Goal: Task Accomplishment & Management: Complete application form

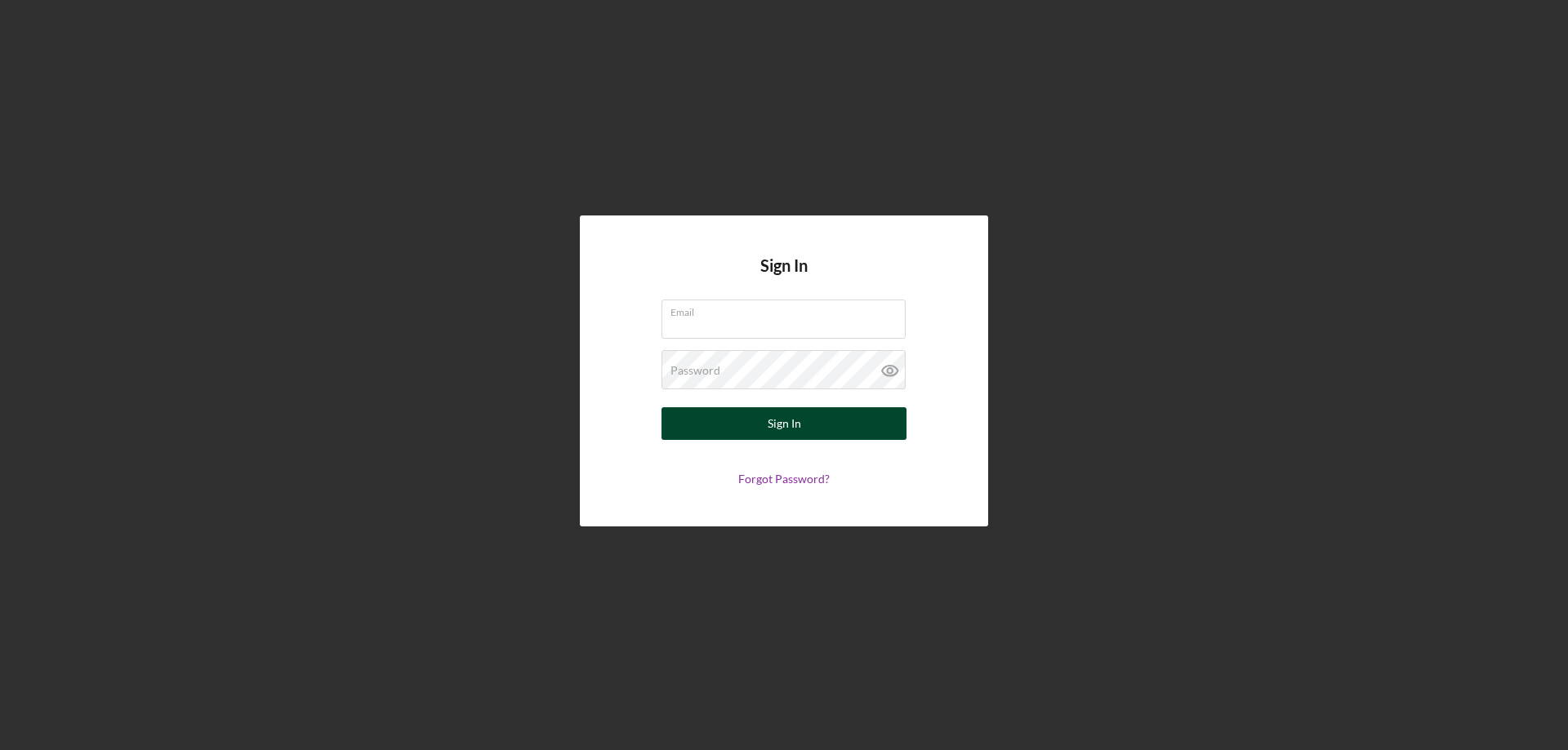
type input "[EMAIL_ADDRESS][DOMAIN_NAME]"
click at [777, 434] on div "Sign In" at bounding box center [784, 423] width 33 height 32
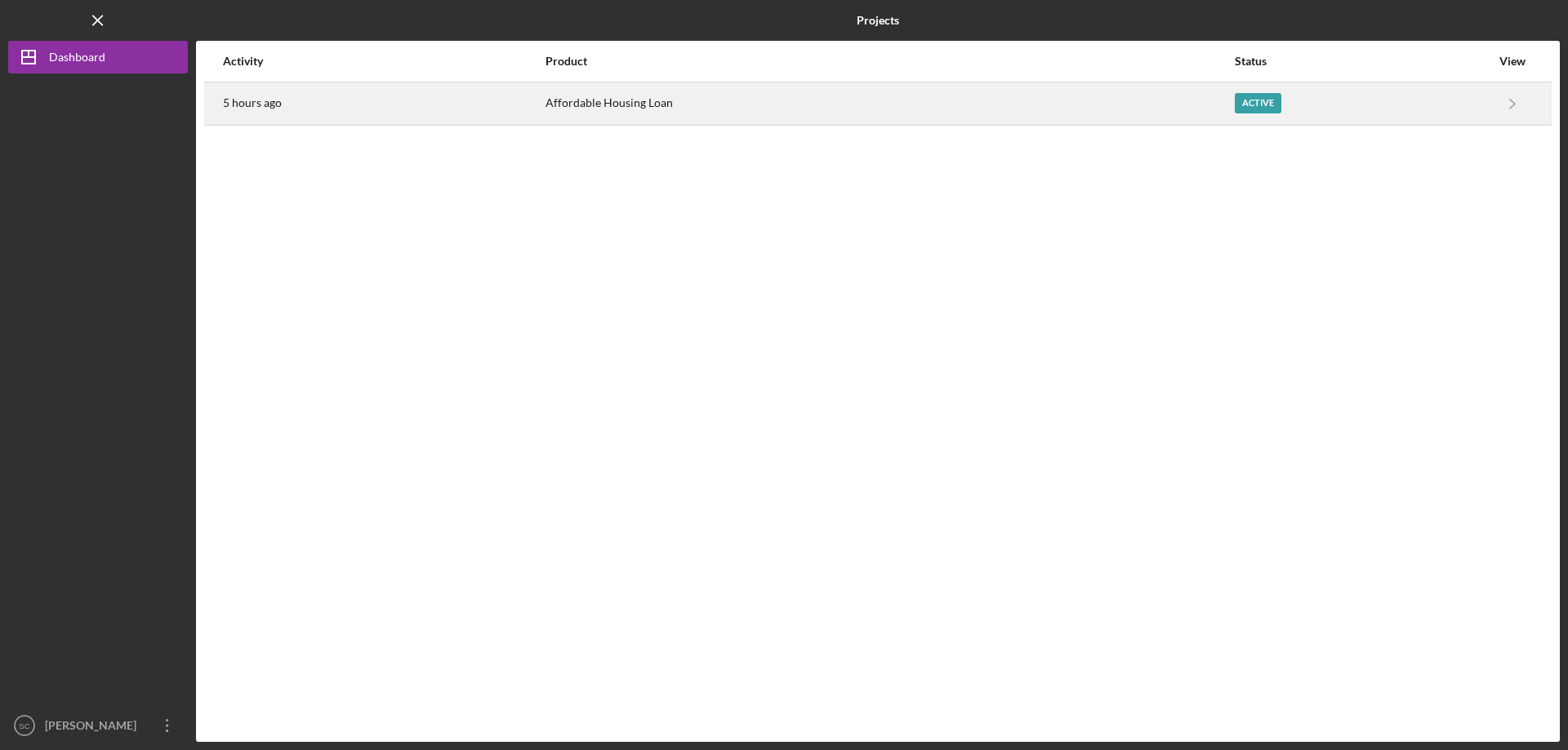
click at [1245, 108] on div "Active" at bounding box center [1258, 102] width 46 height 20
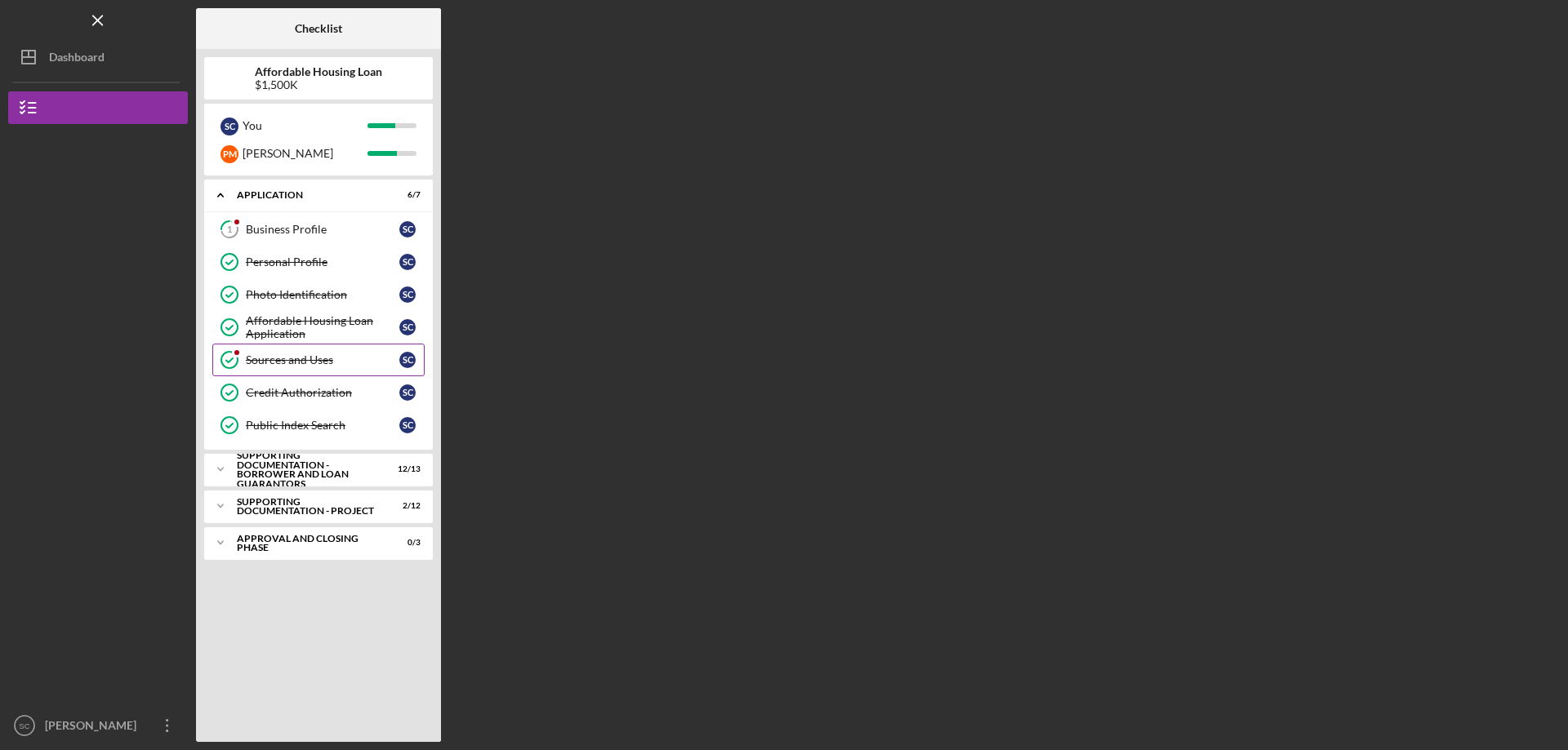
click at [273, 361] on div "Sources and Uses" at bounding box center [323, 359] width 154 height 13
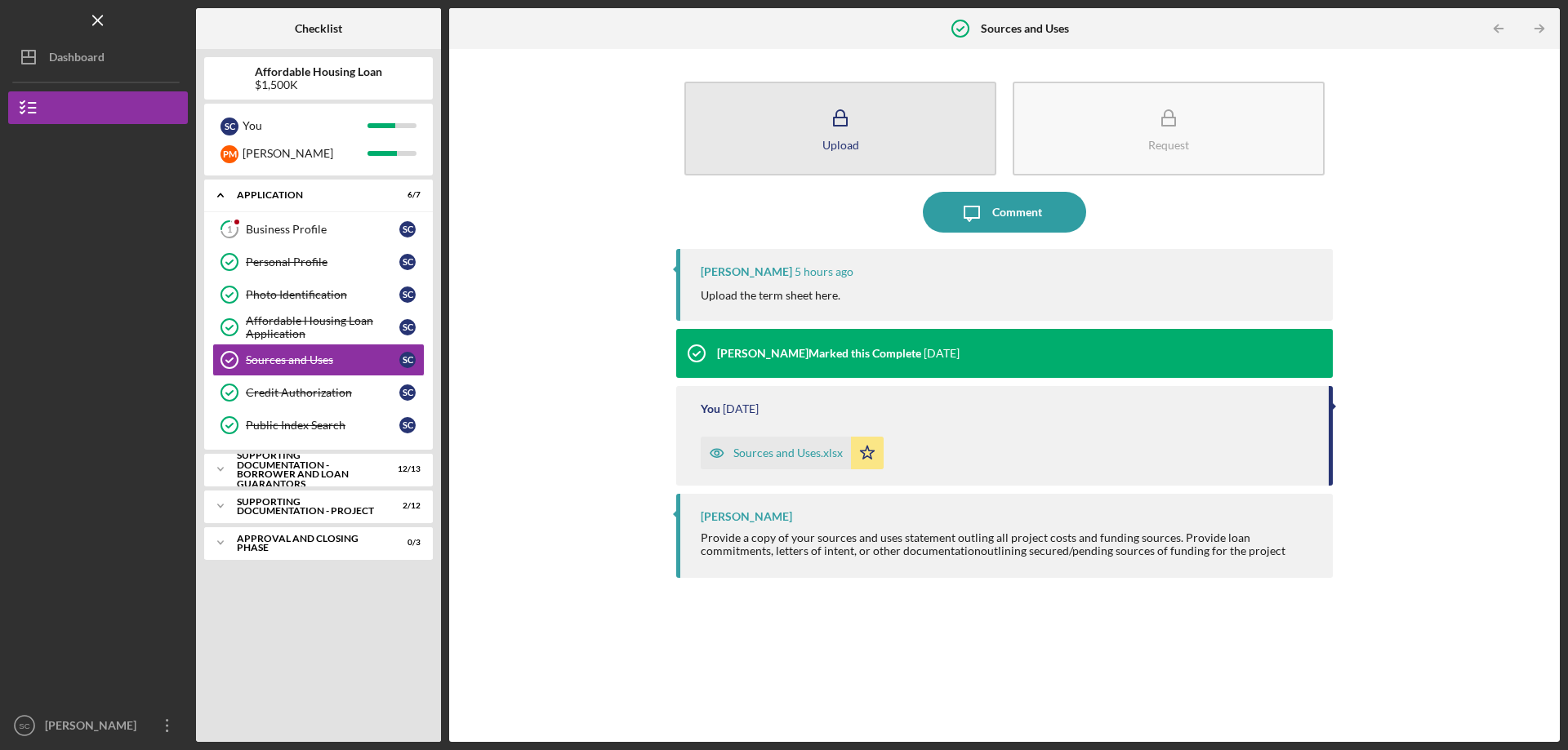
click at [834, 125] on rect "button" at bounding box center [840, 121] width 13 height 8
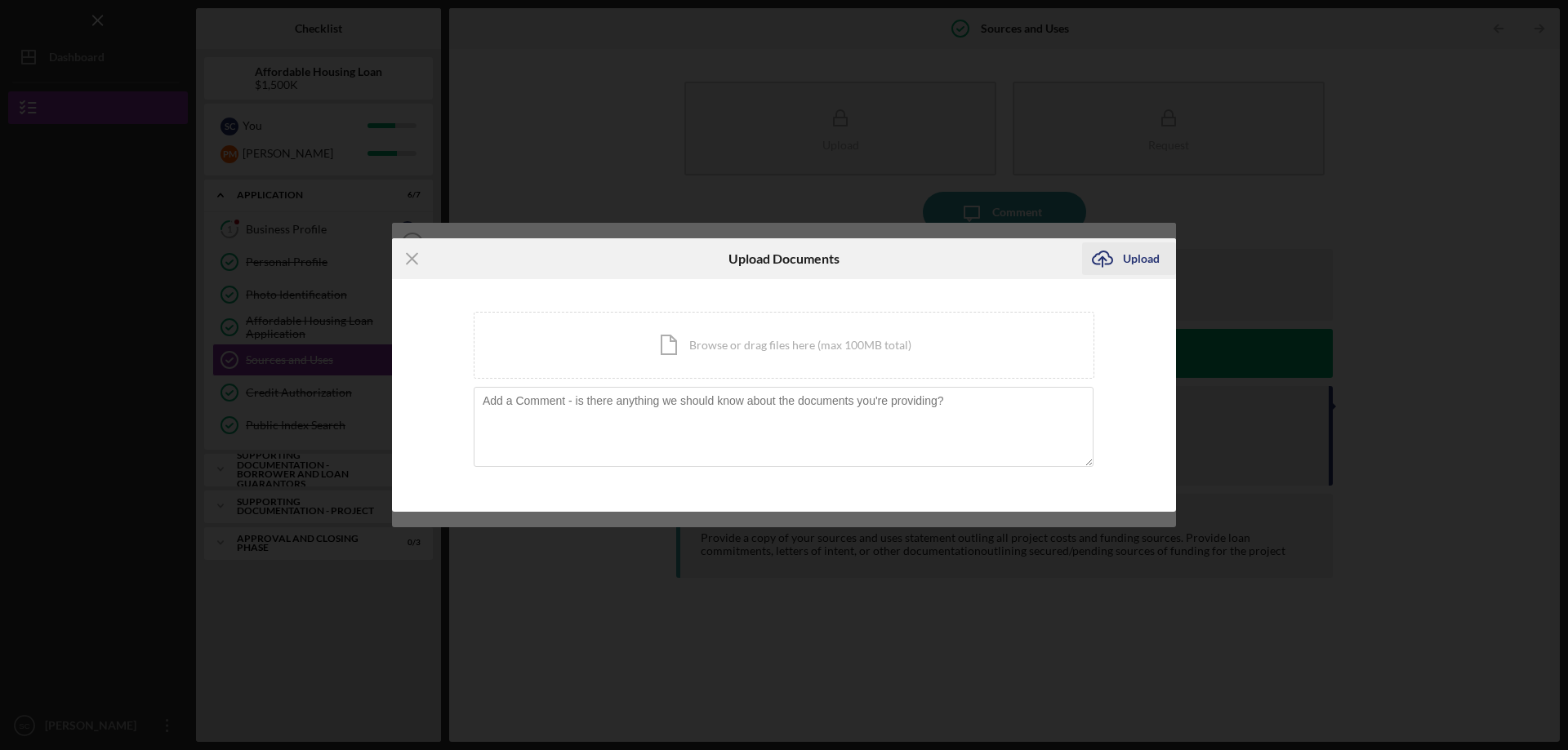
click at [1137, 260] on div "Upload" at bounding box center [1141, 258] width 37 height 32
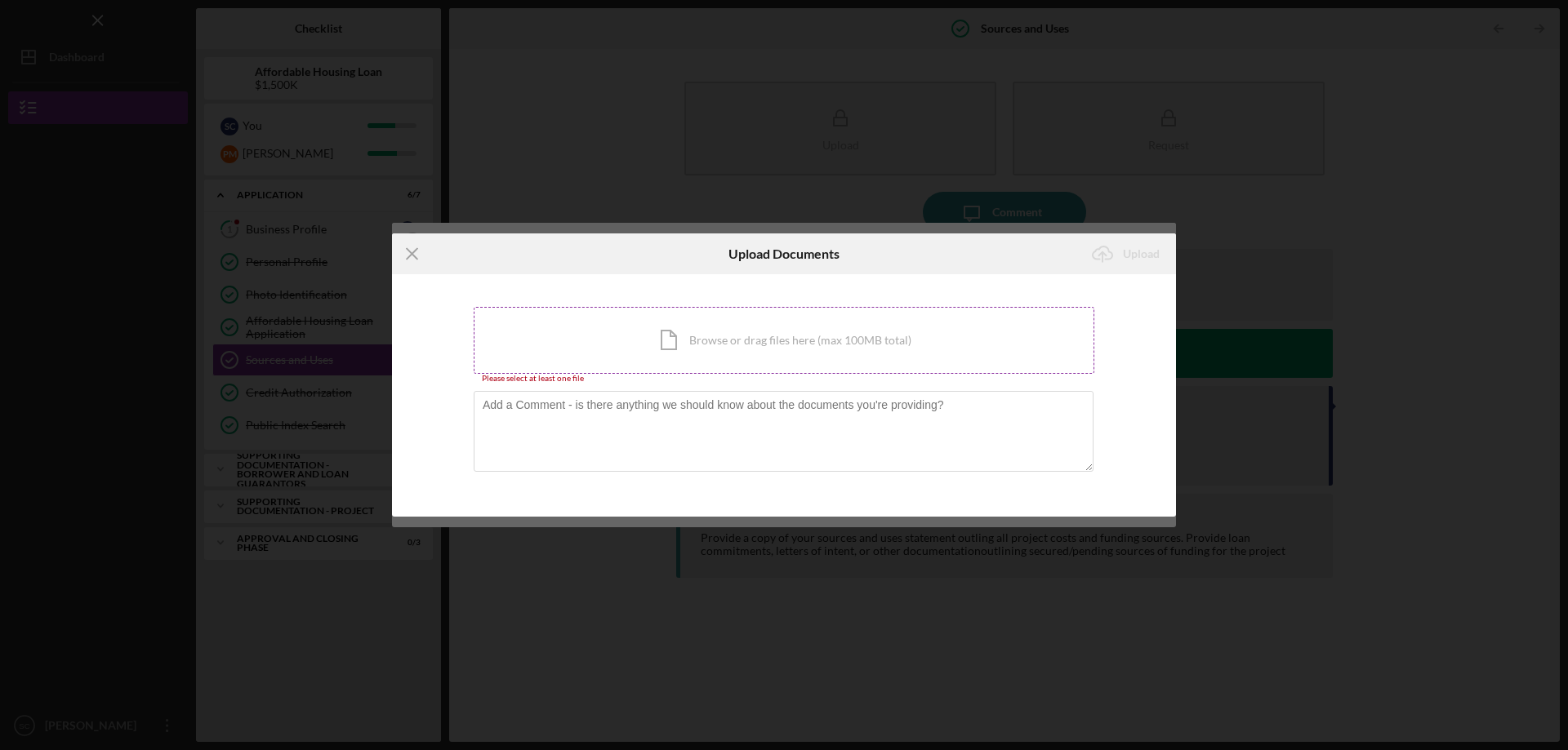
click at [696, 342] on div "Icon/Document Browse or drag files here (max 100MB total) Tap to choose files o…" at bounding box center [784, 340] width 621 height 67
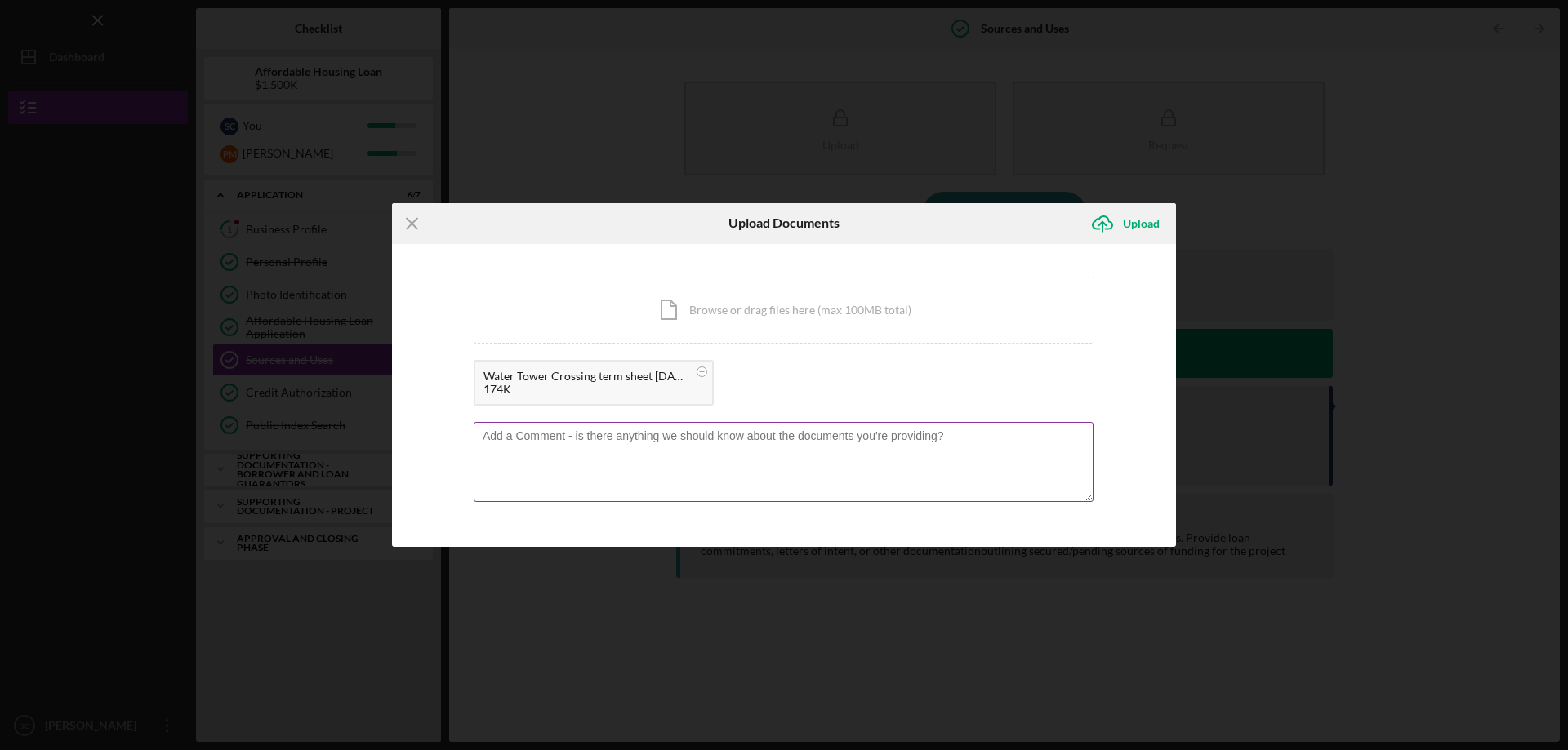
click at [526, 431] on textarea at bounding box center [784, 462] width 620 height 80
type textarea "This is a confidential document from First Horizon."
click at [1135, 228] on div "Upload" at bounding box center [1141, 223] width 37 height 32
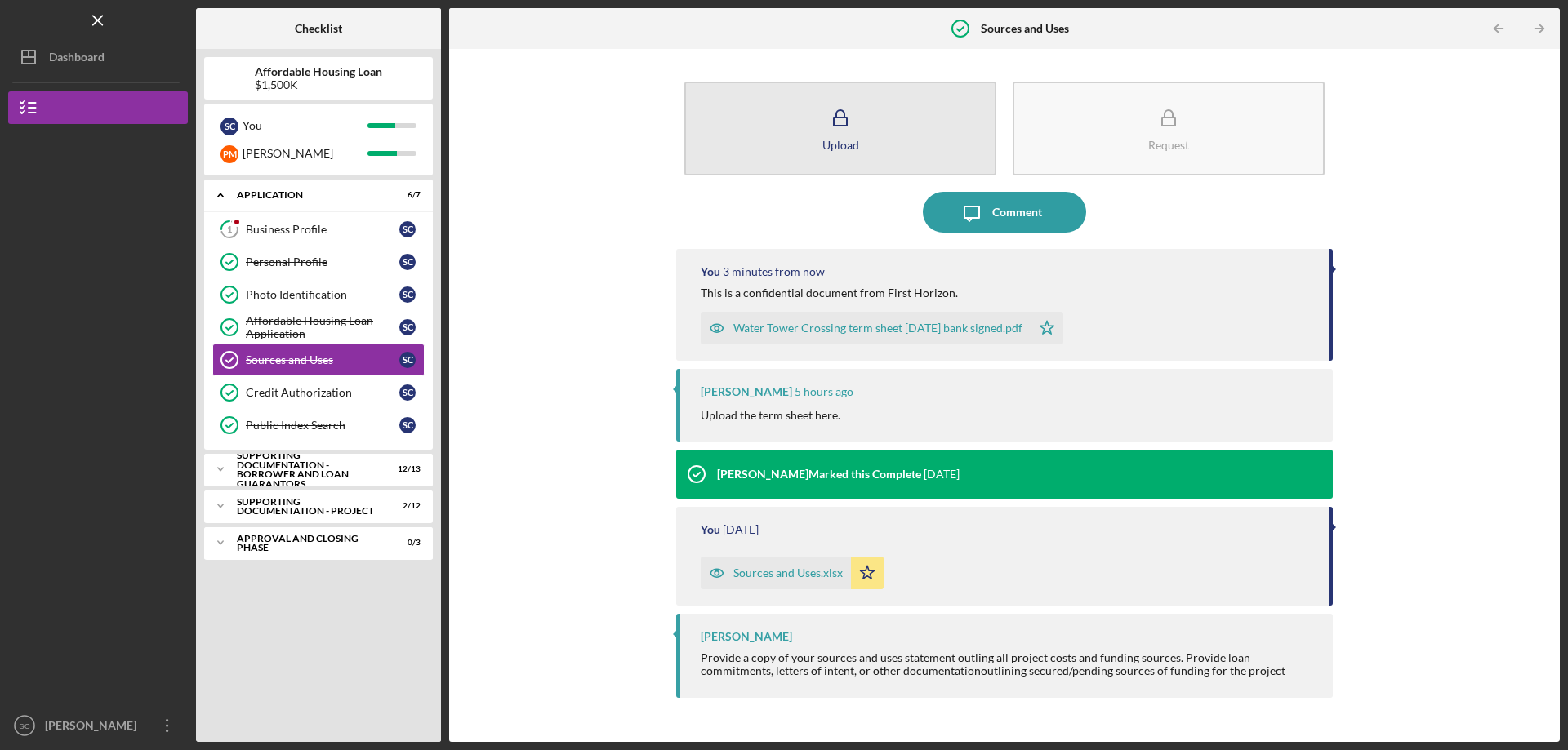
click at [843, 131] on icon "button" at bounding box center [840, 118] width 41 height 41
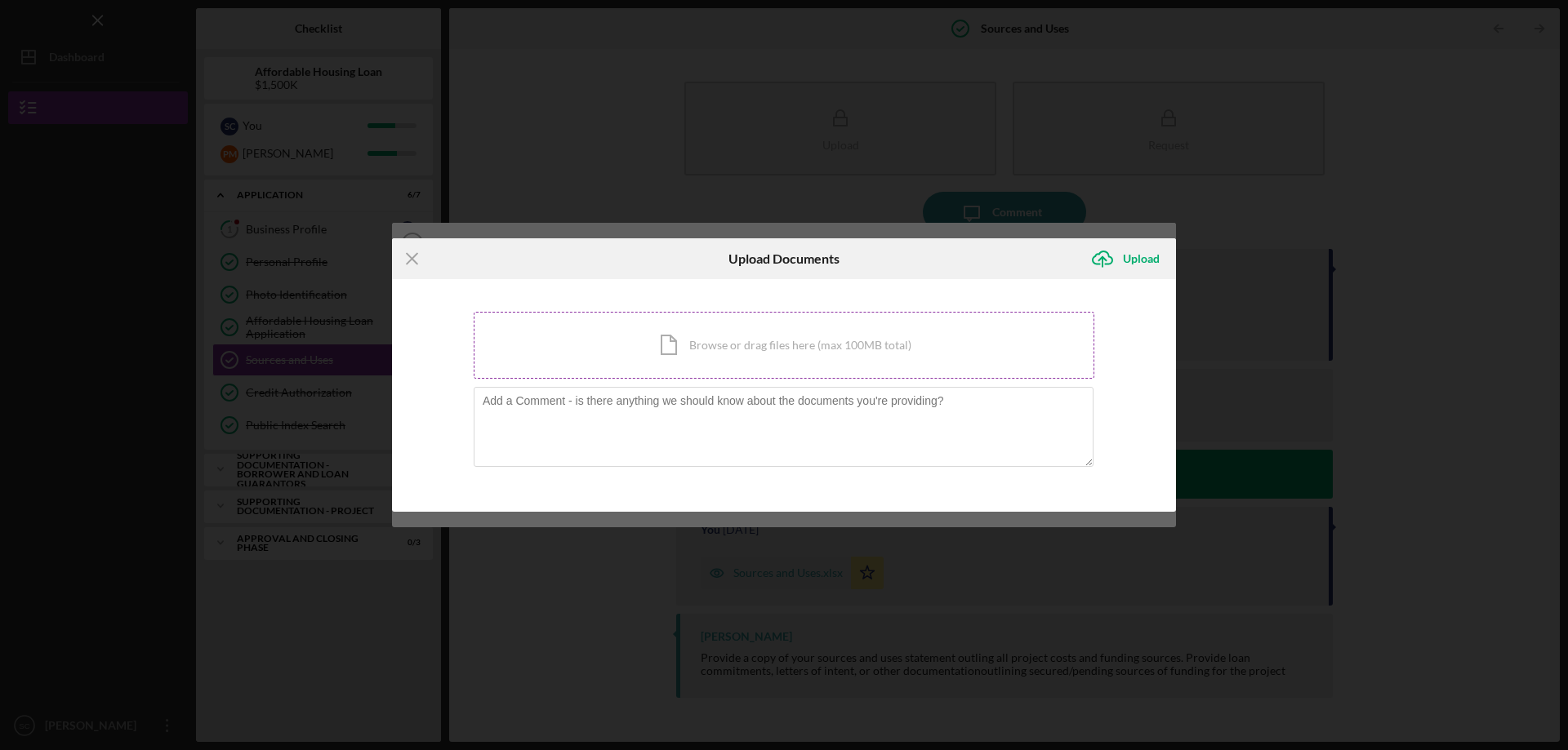
click at [748, 351] on div "Icon/Document Browse or drag files here (max 100MB total) Tap to choose files o…" at bounding box center [784, 345] width 621 height 67
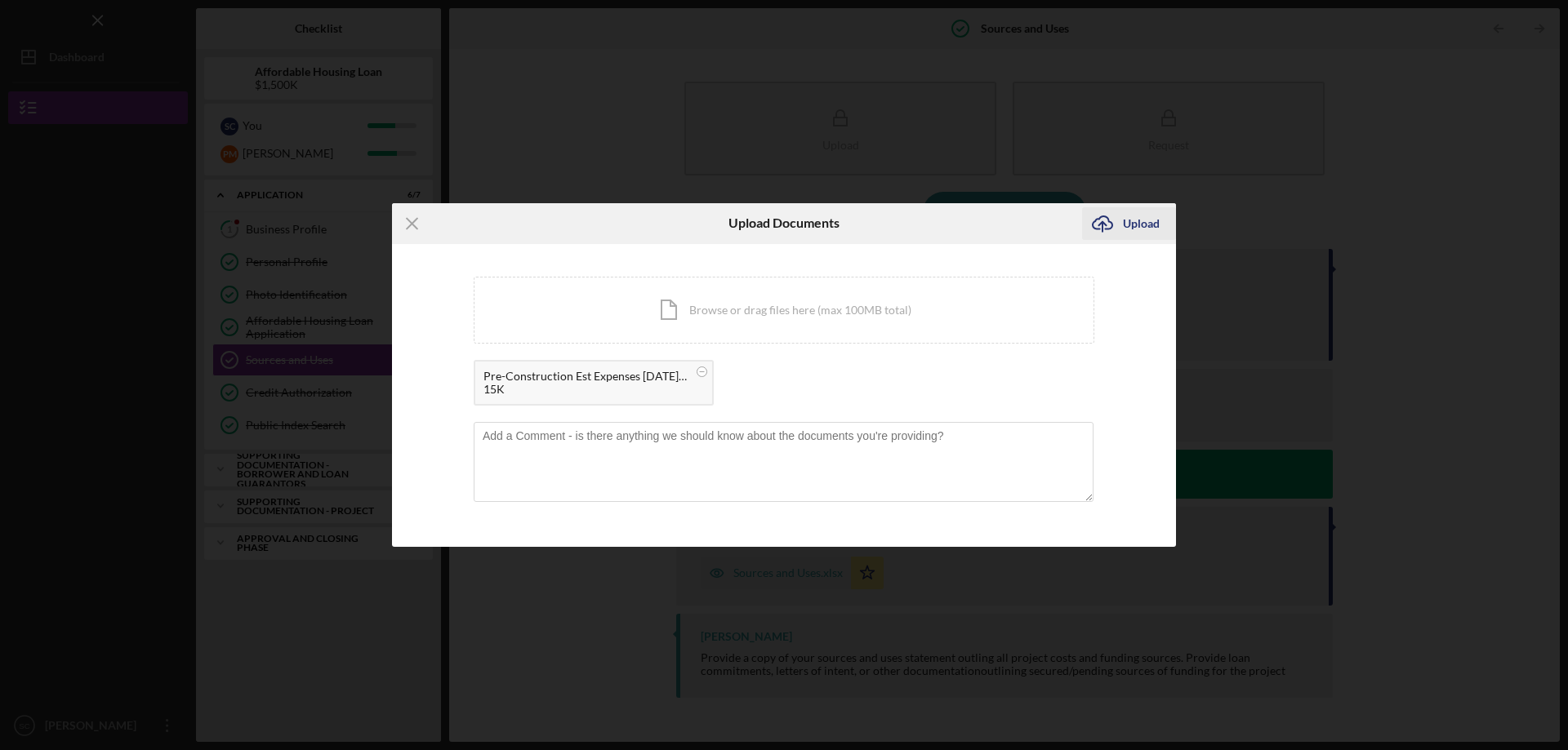
click at [1139, 227] on div "Upload" at bounding box center [1141, 223] width 37 height 32
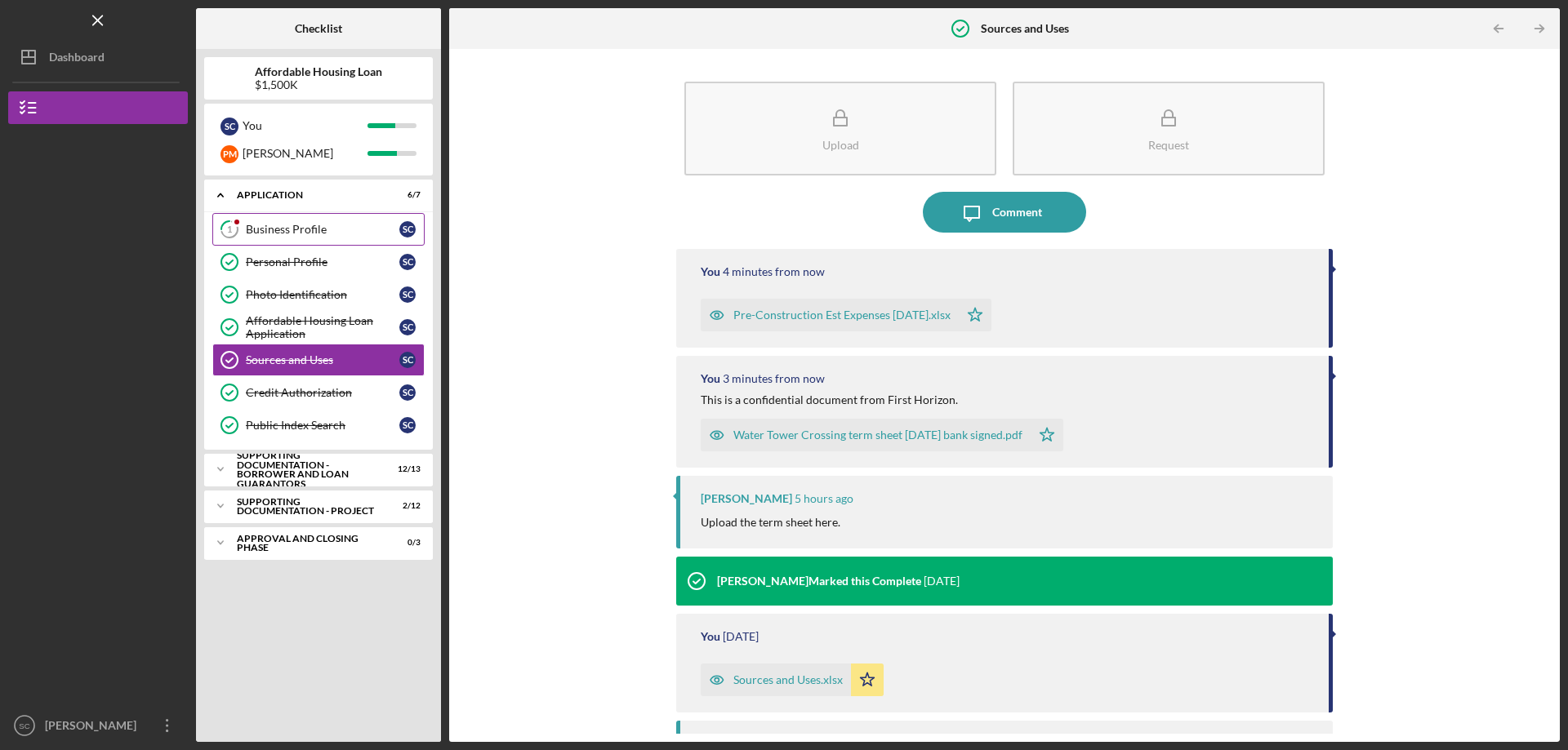
click at [296, 230] on div "Business Profile" at bounding box center [323, 229] width 154 height 13
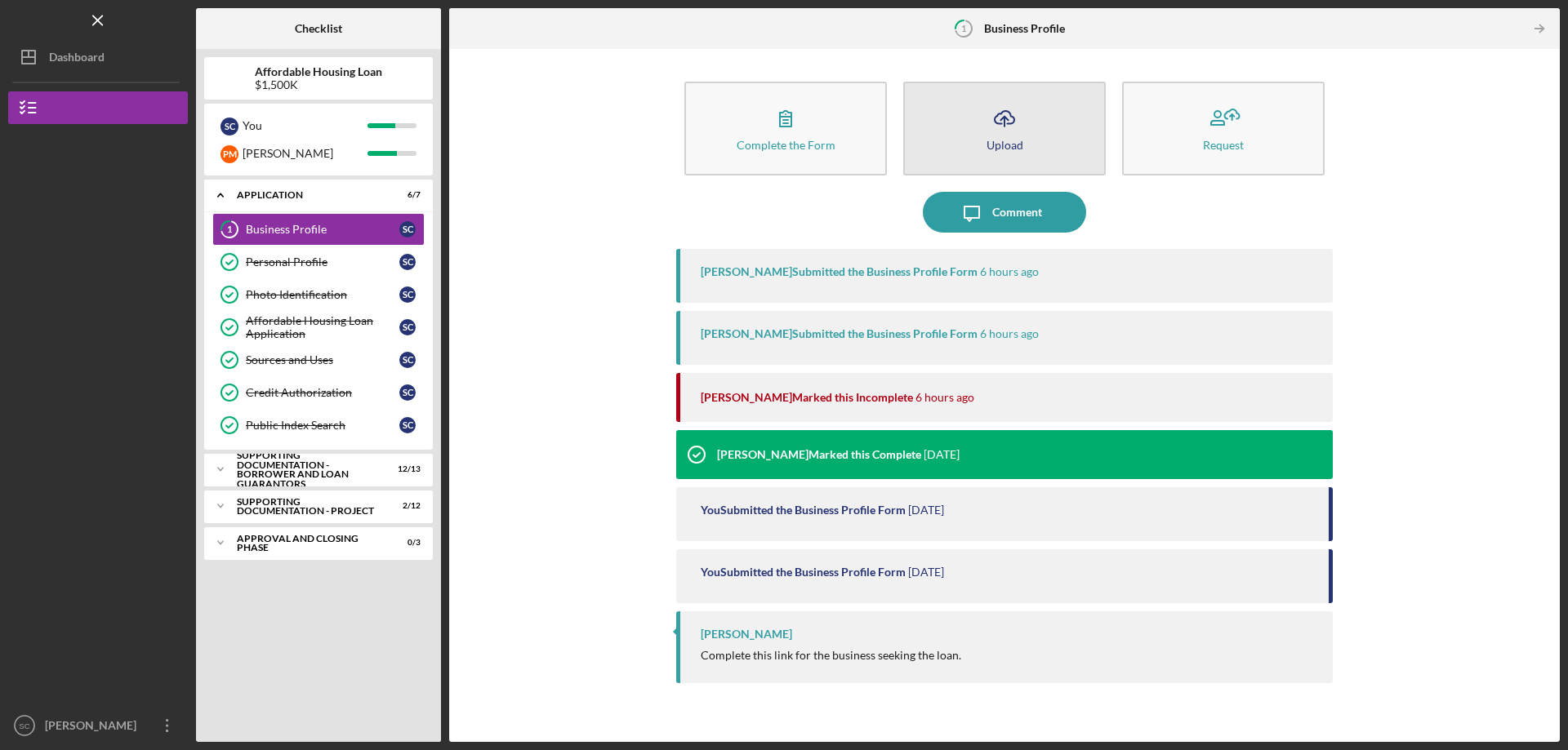
click at [997, 116] on icon "button" at bounding box center [1004, 117] width 19 height 12
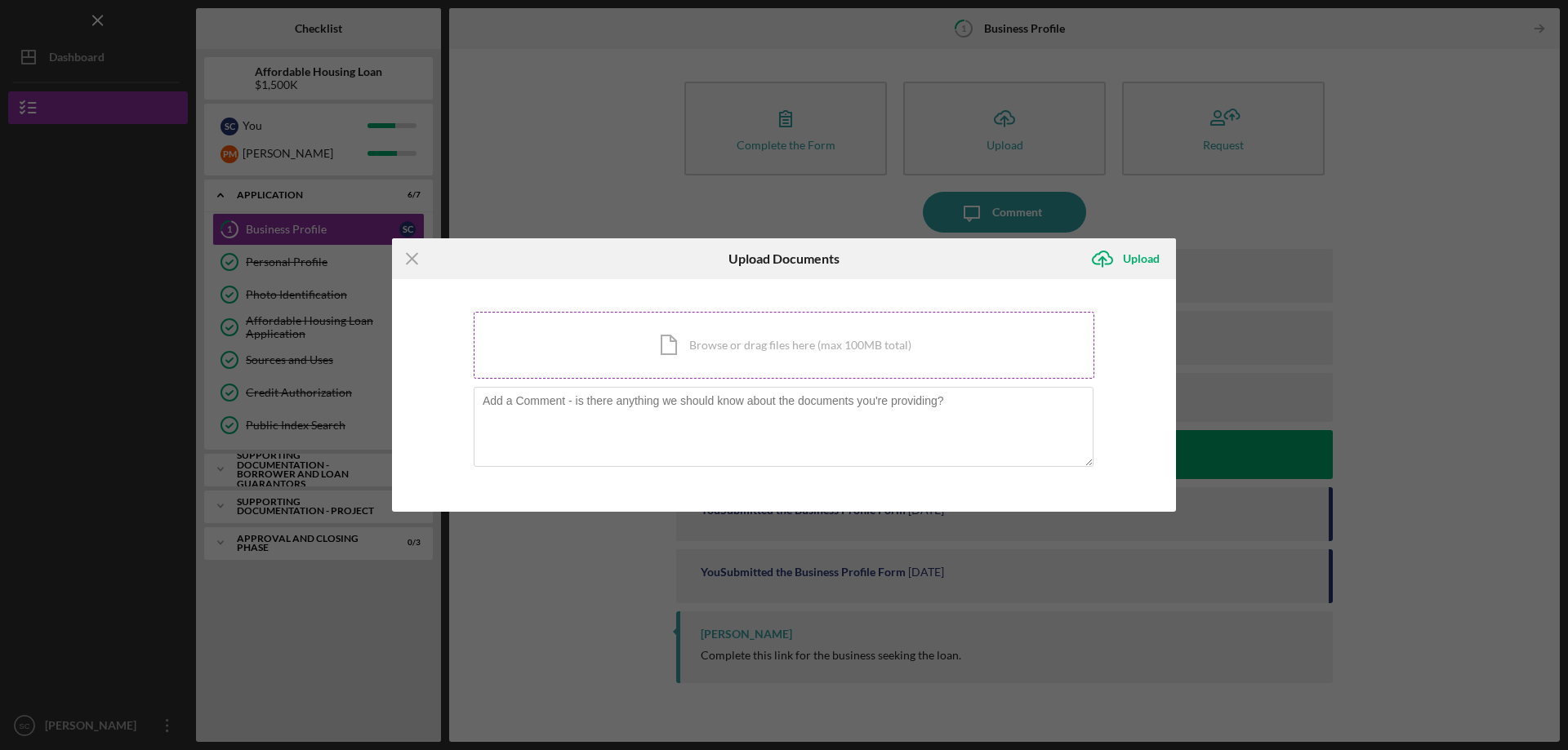
click at [717, 341] on div "Icon/Document Browse or drag files here (max 100MB total) Tap to choose files o…" at bounding box center [784, 345] width 621 height 67
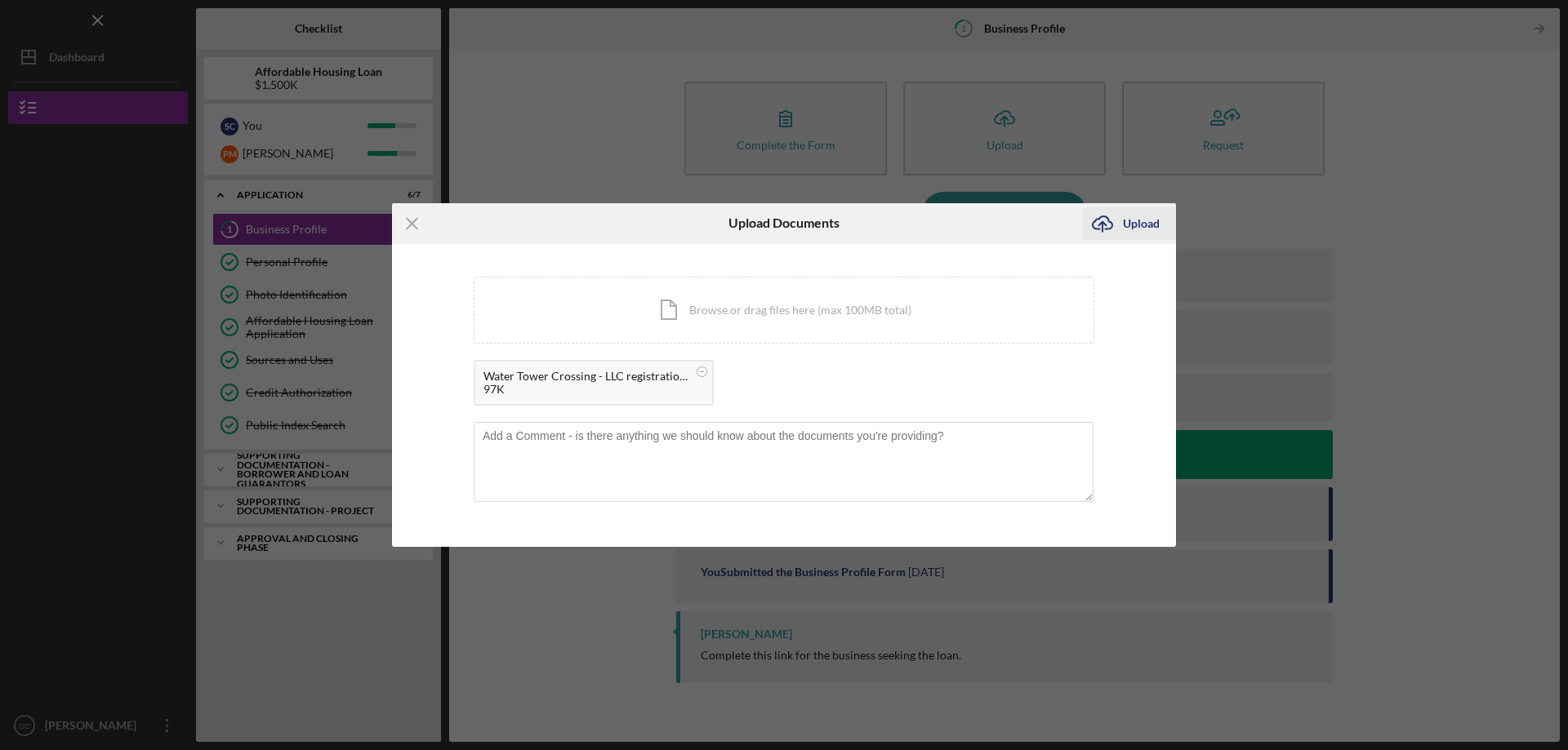
click at [1138, 223] on div "Upload" at bounding box center [1141, 223] width 37 height 32
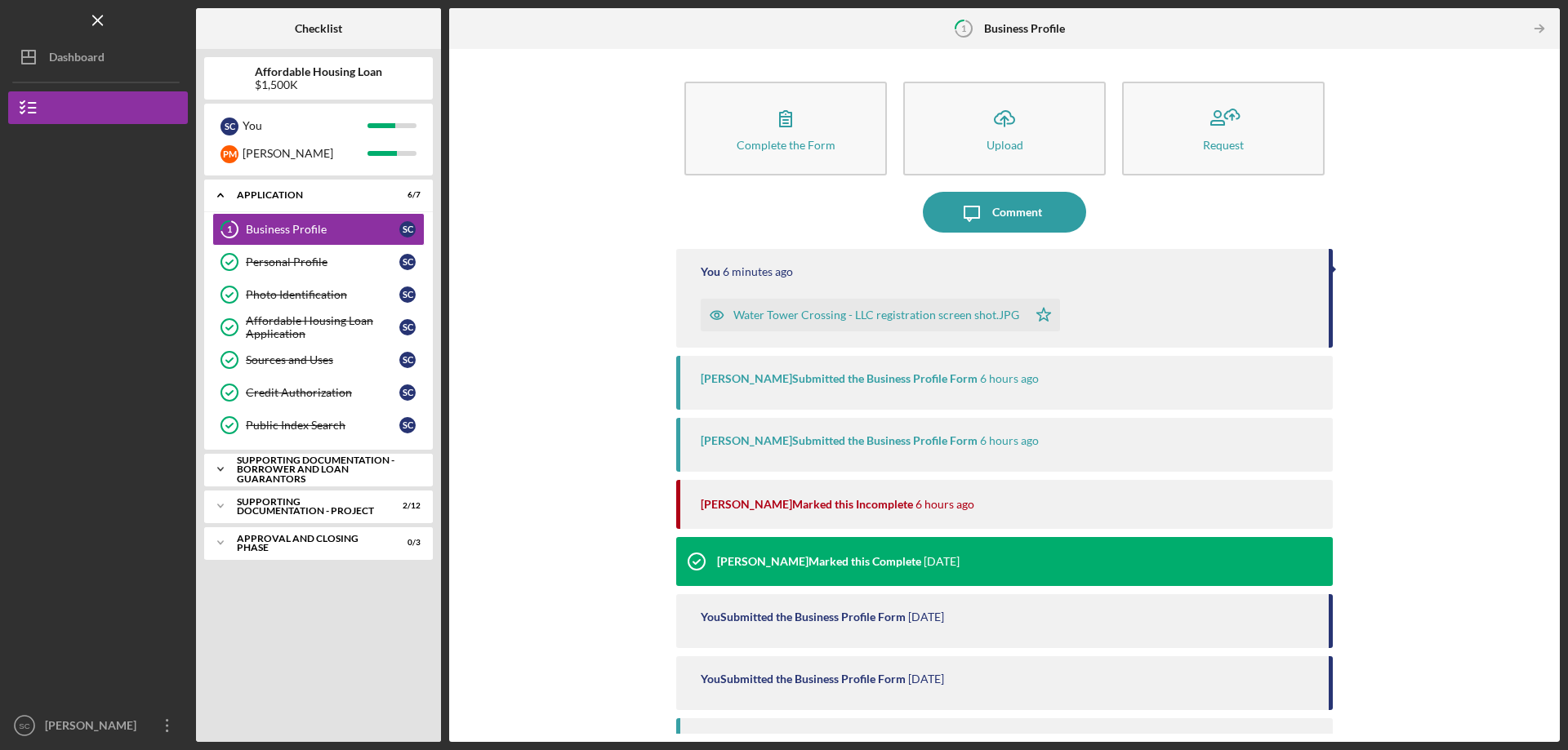
click at [222, 198] on polyline at bounding box center [220, 196] width 5 height 3
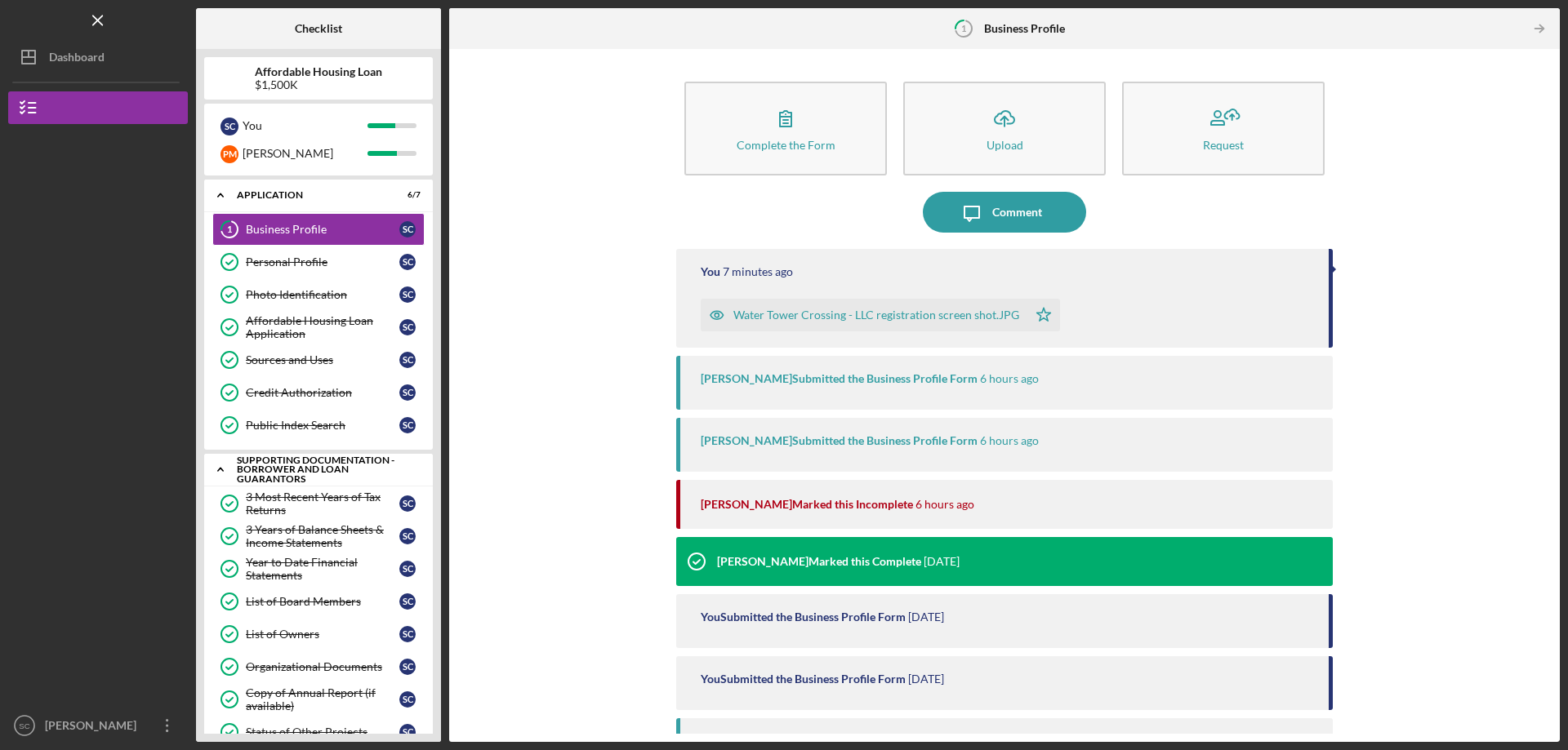
click at [222, 198] on polyline at bounding box center [220, 196] width 5 height 3
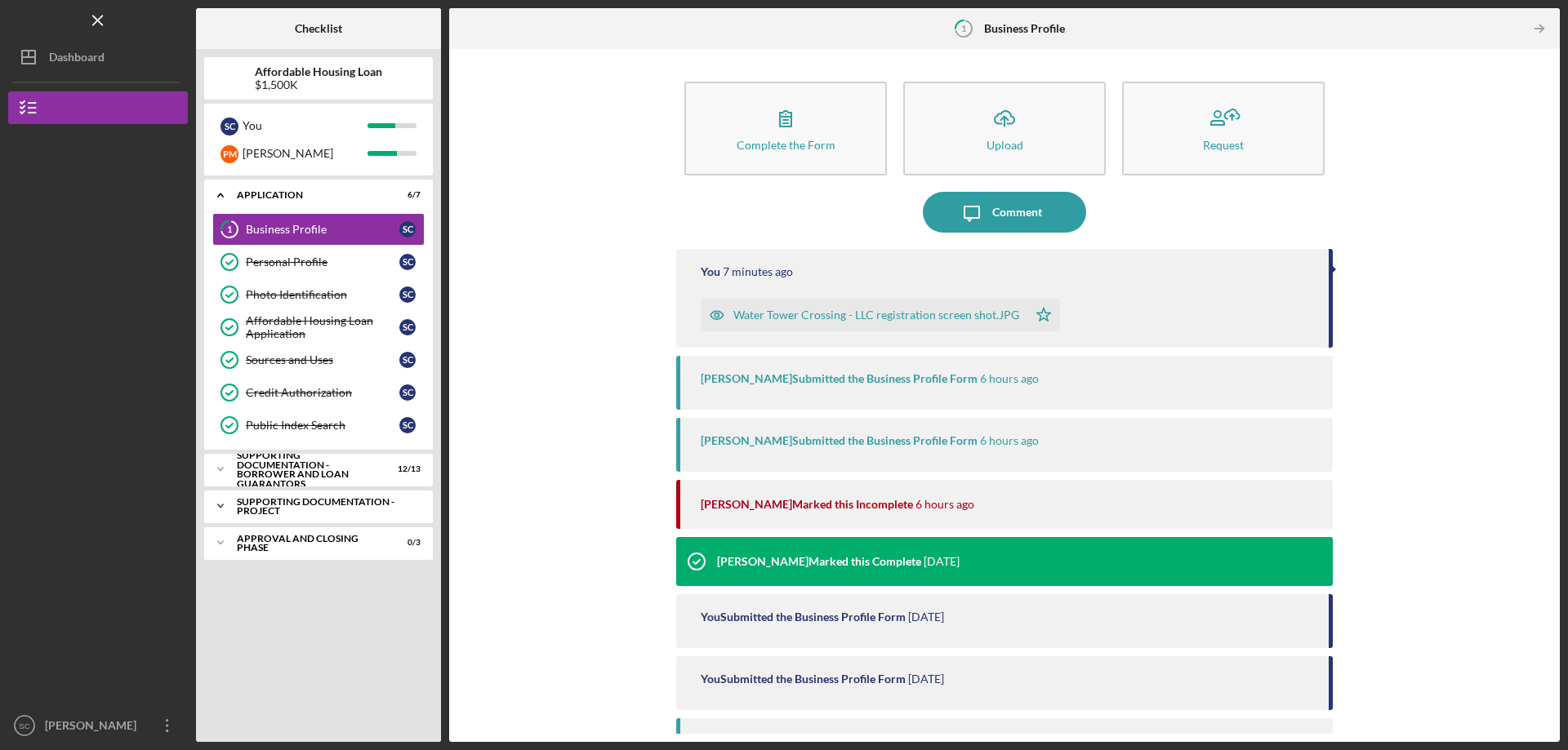
click at [220, 505] on icon "Icon/Expander" at bounding box center [220, 505] width 32 height 32
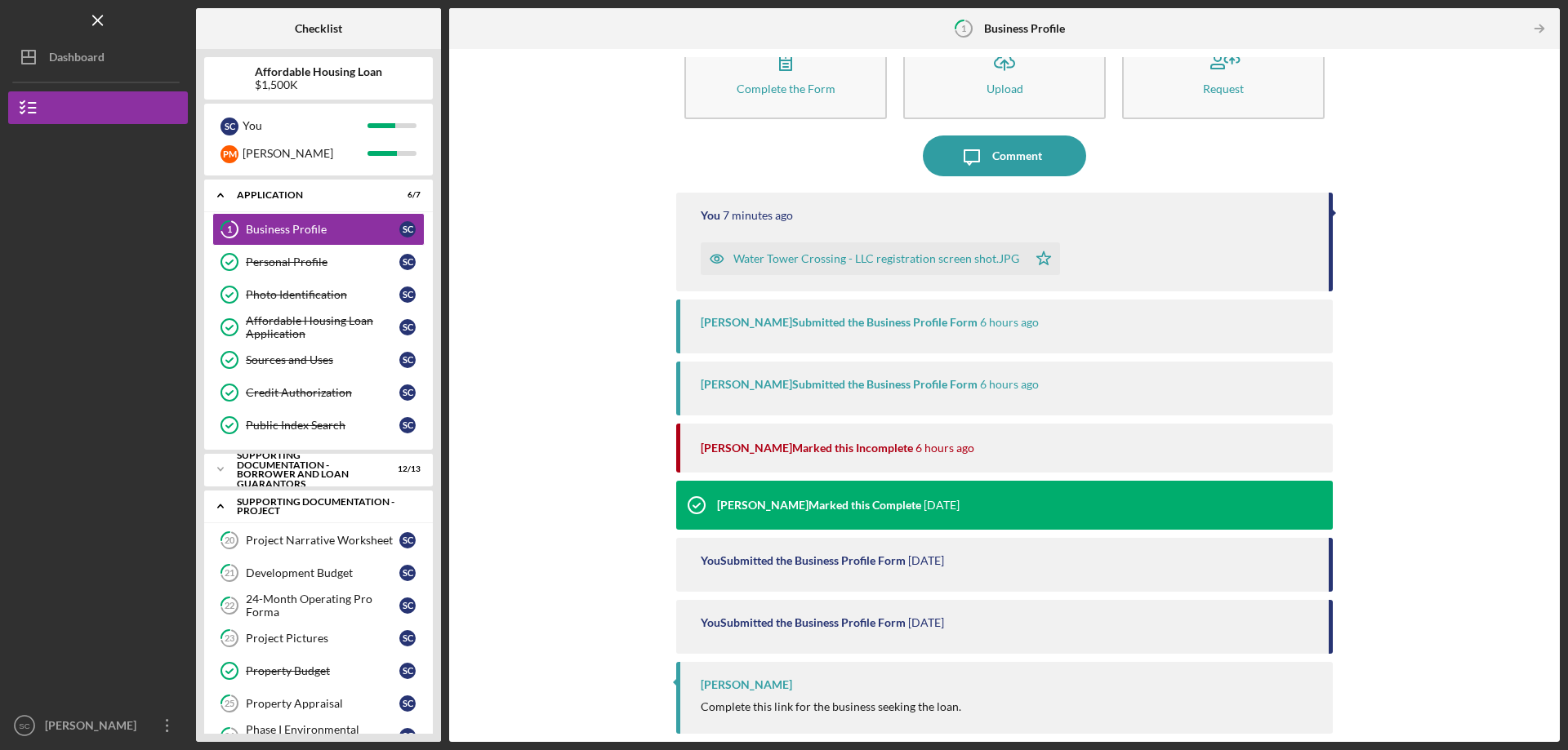
click at [218, 505] on icon "Icon/Expander" at bounding box center [220, 505] width 32 height 32
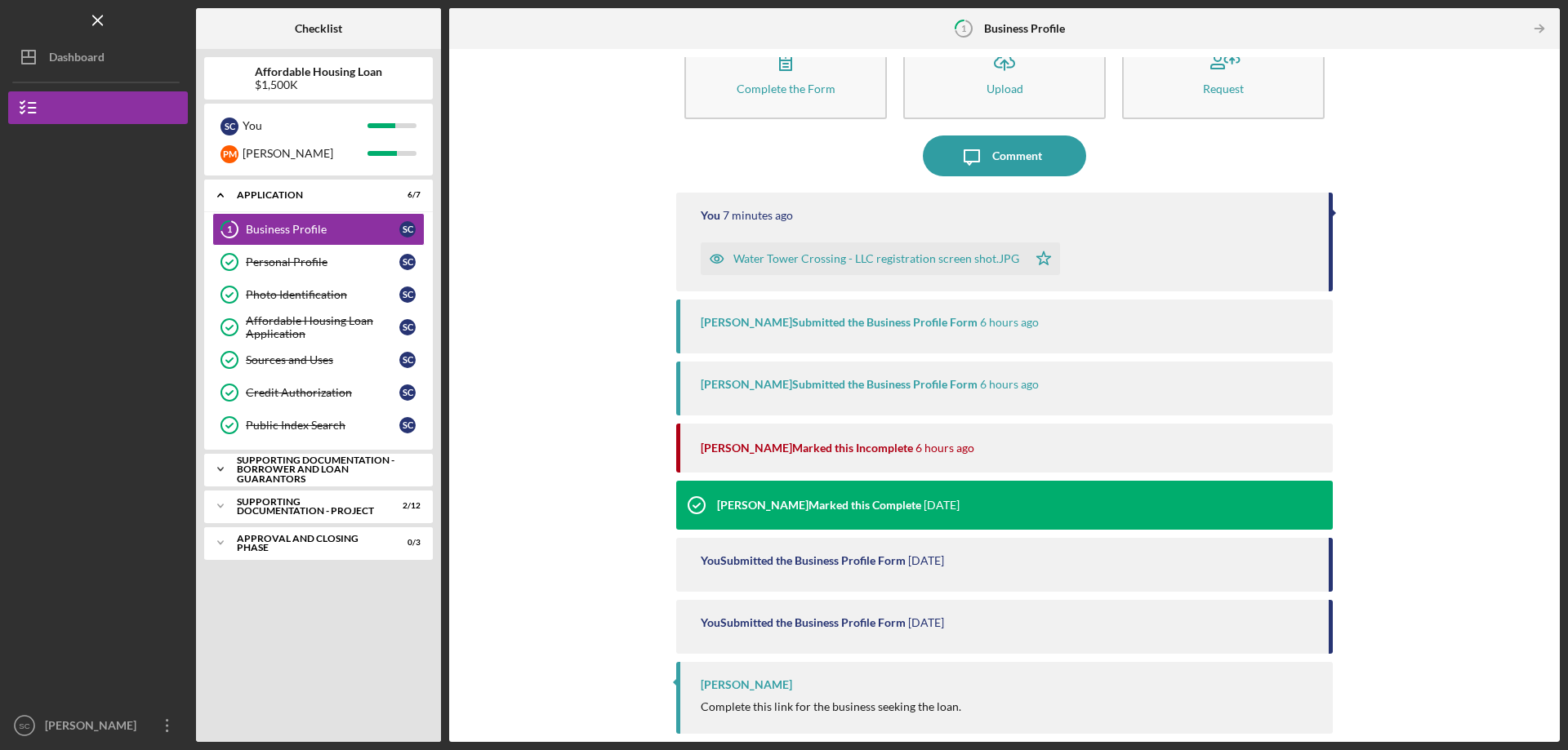
click at [217, 469] on icon "Icon/Expander" at bounding box center [220, 469] width 32 height 32
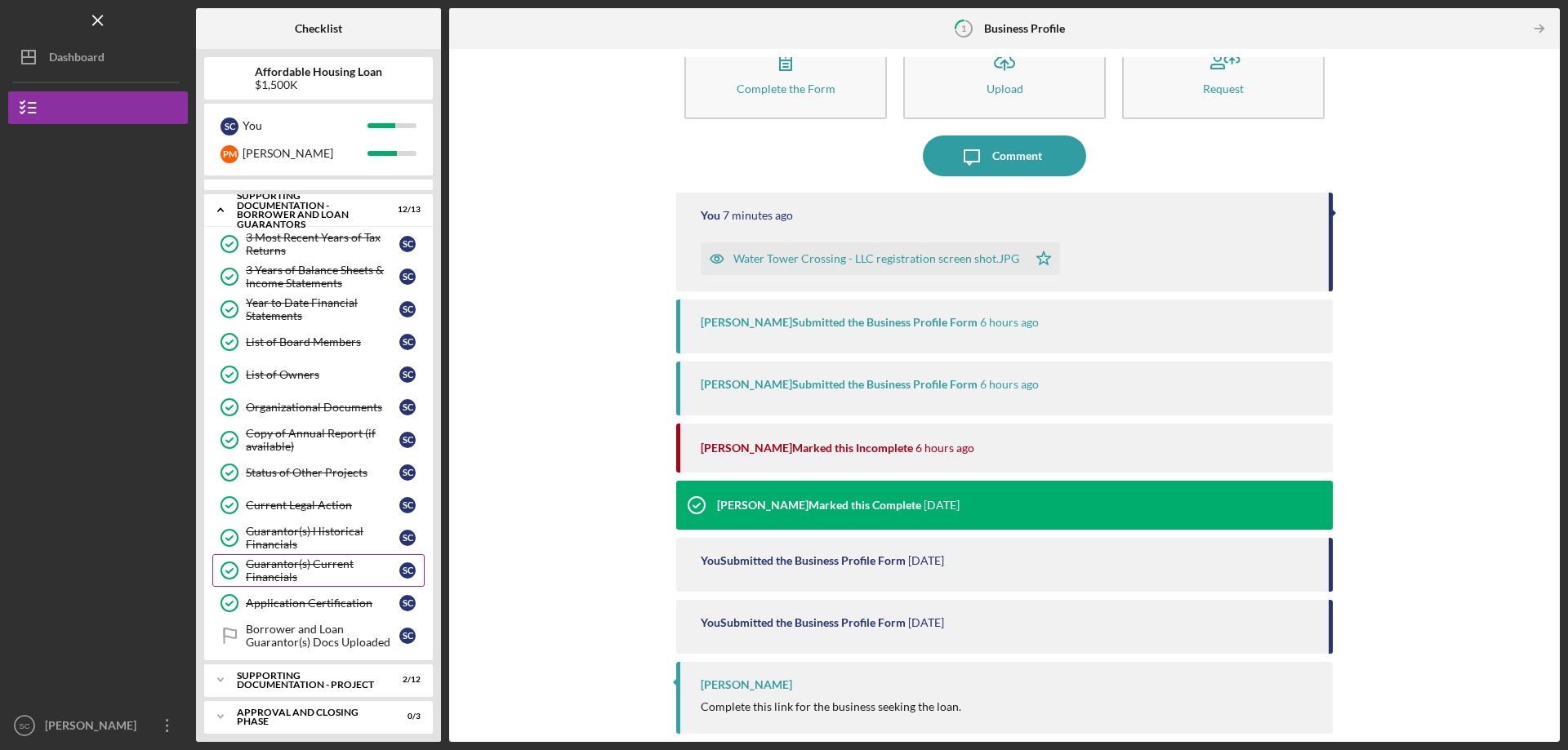
scroll to position [267, 0]
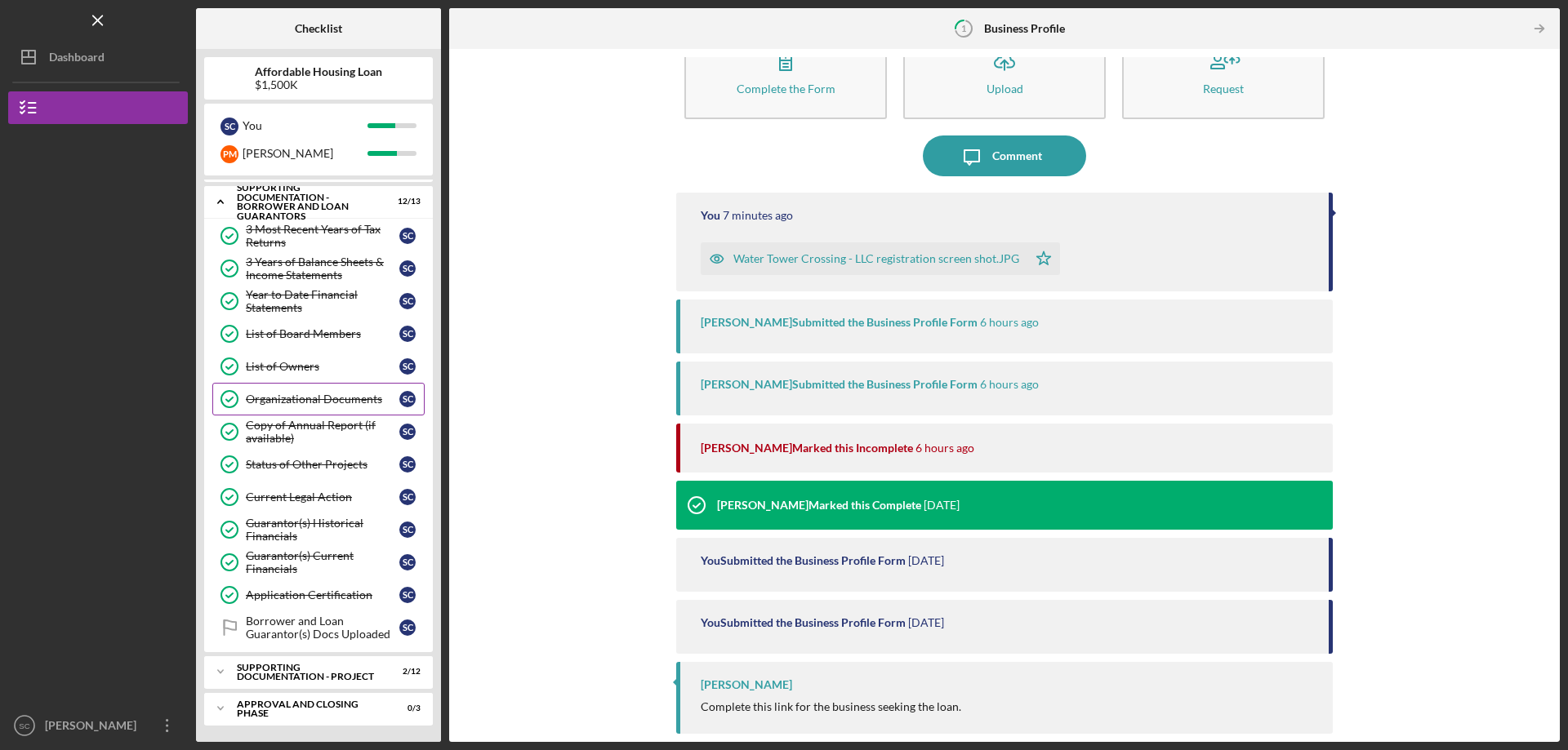
click at [303, 401] on div "Organizational Documents" at bounding box center [323, 399] width 154 height 13
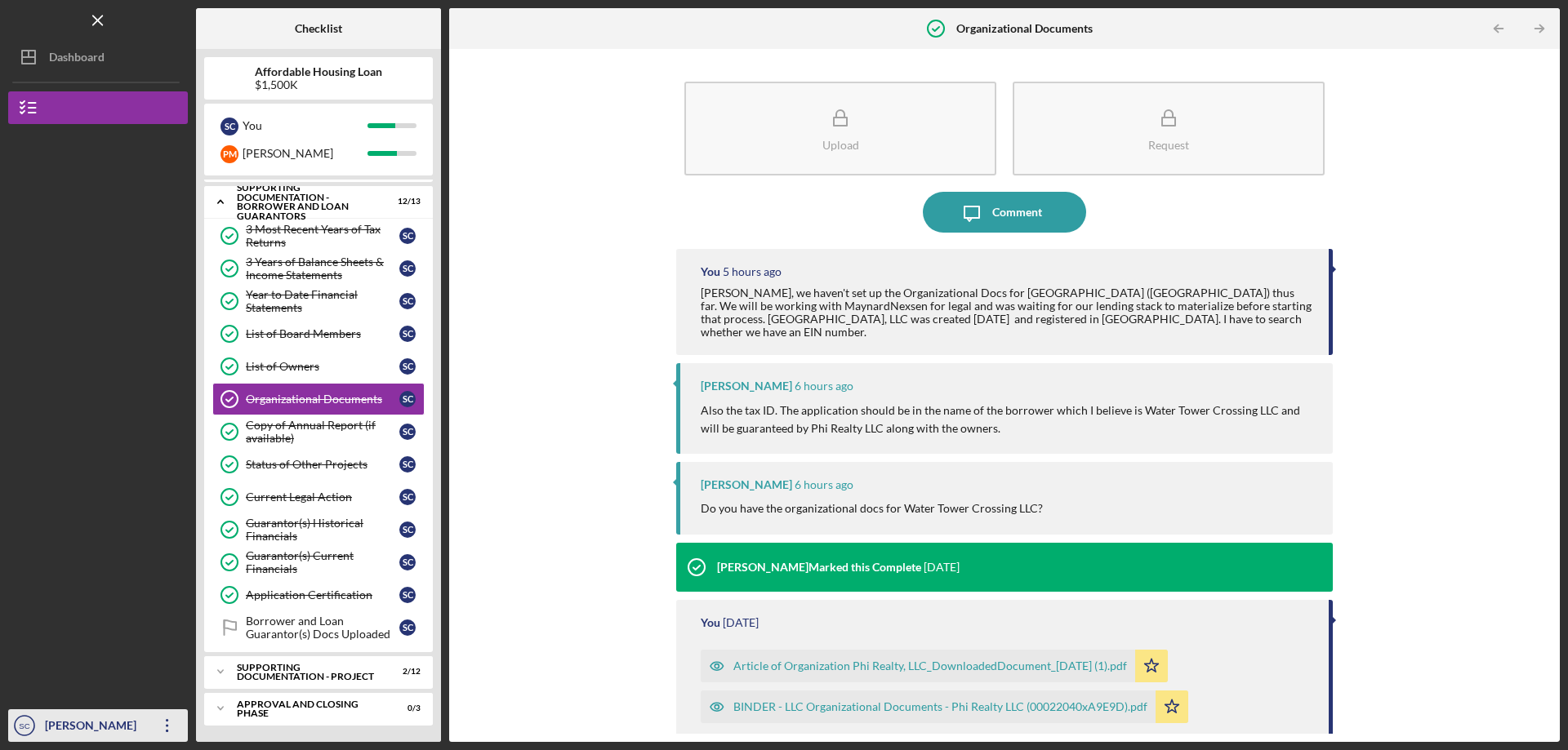
click at [173, 725] on icon "Icon/Overflow" at bounding box center [167, 726] width 41 height 41
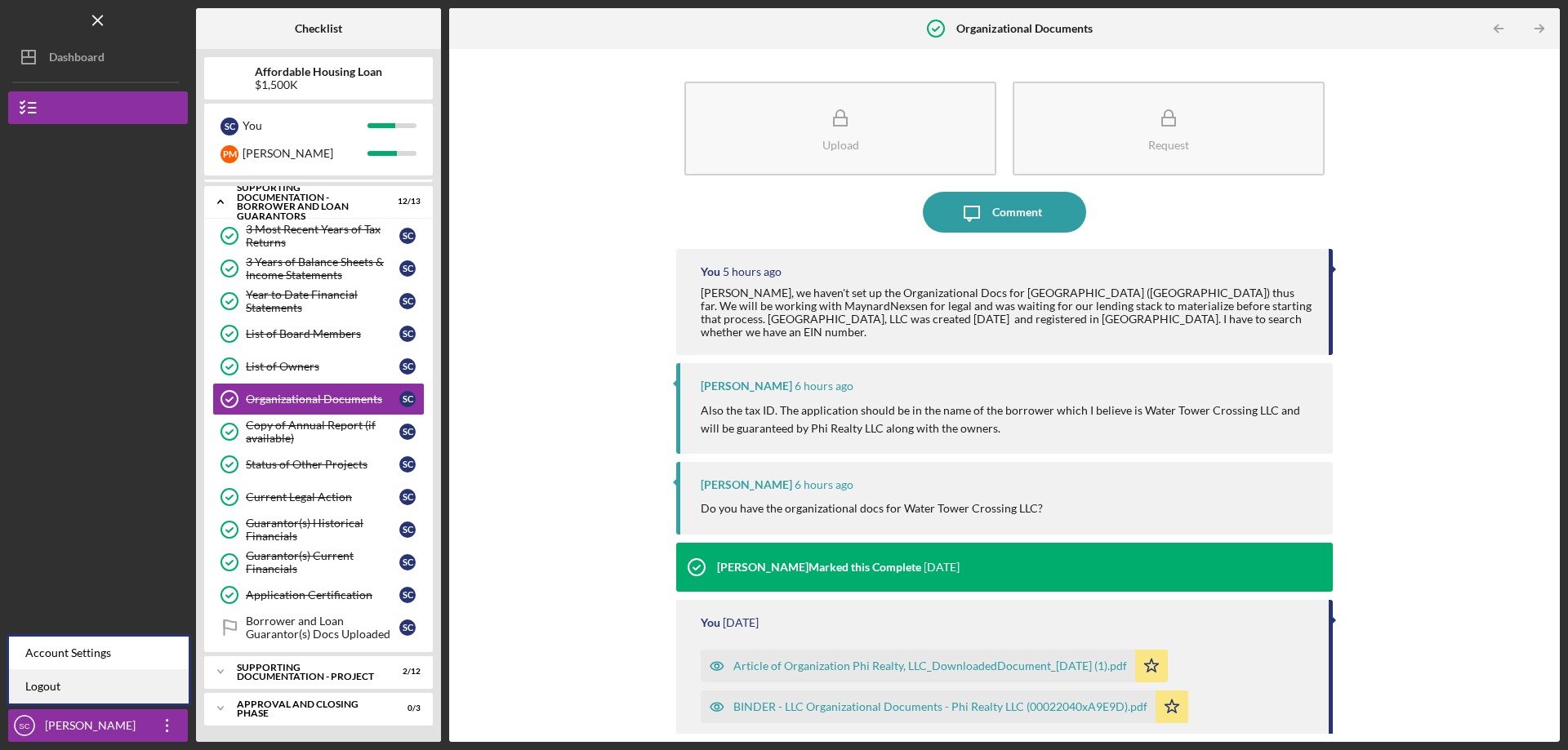
click at [103, 698] on link "Logout" at bounding box center [98, 687] width 179 height 33
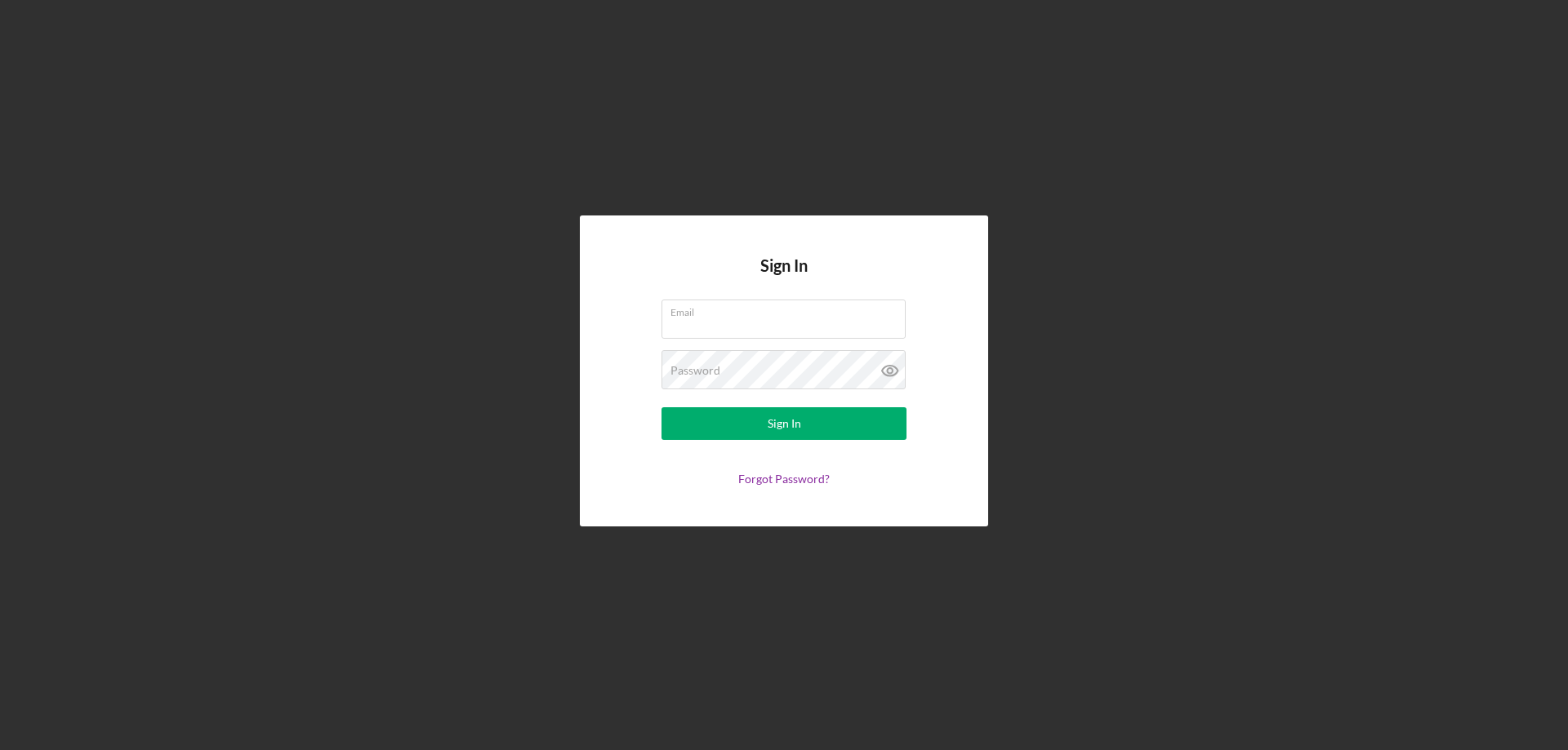
type input "[EMAIL_ADDRESS][DOMAIN_NAME]"
